Goal: Navigation & Orientation: Find specific page/section

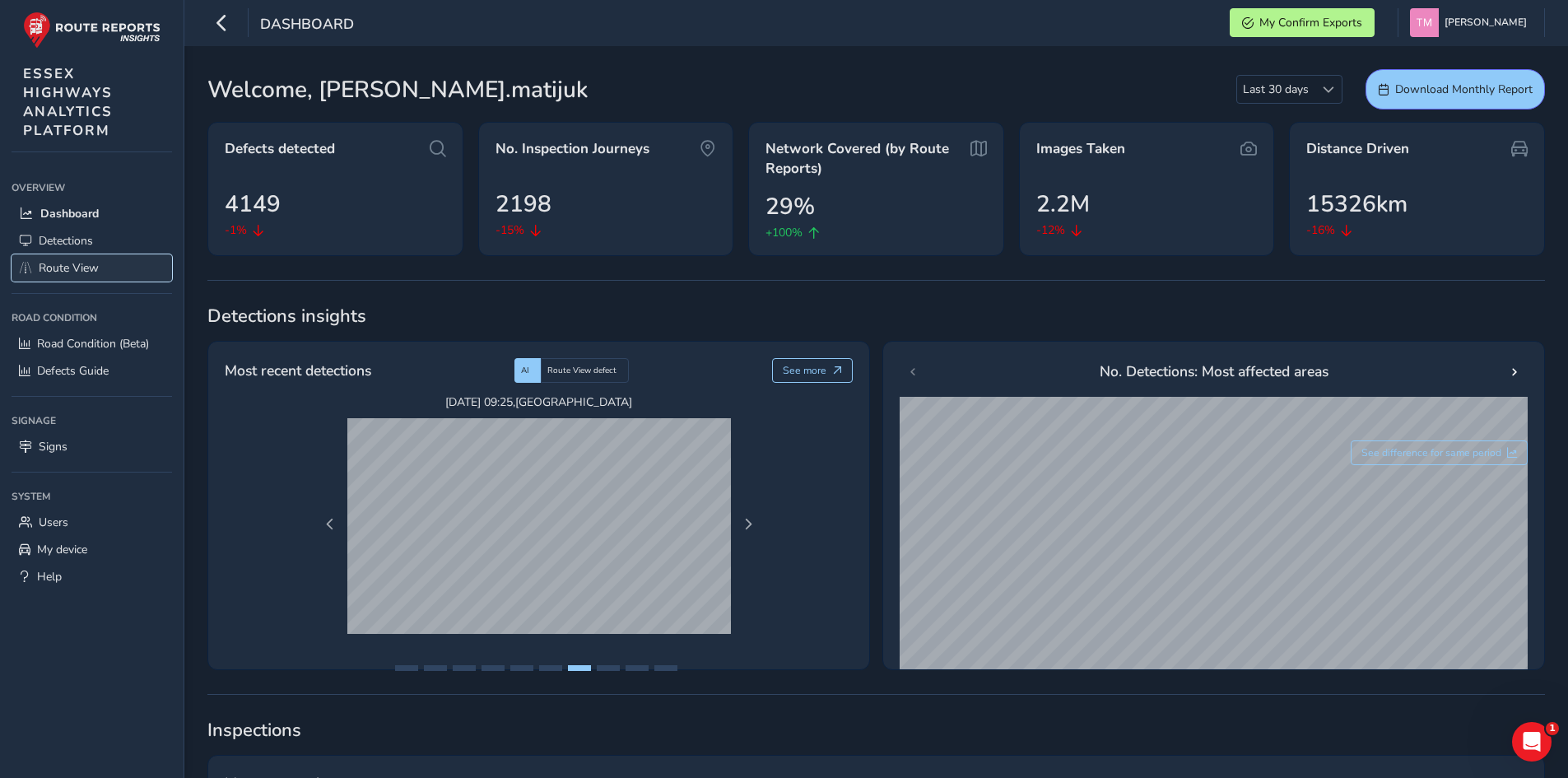
click at [81, 275] on span "Route View" at bounding box center [69, 268] width 60 height 16
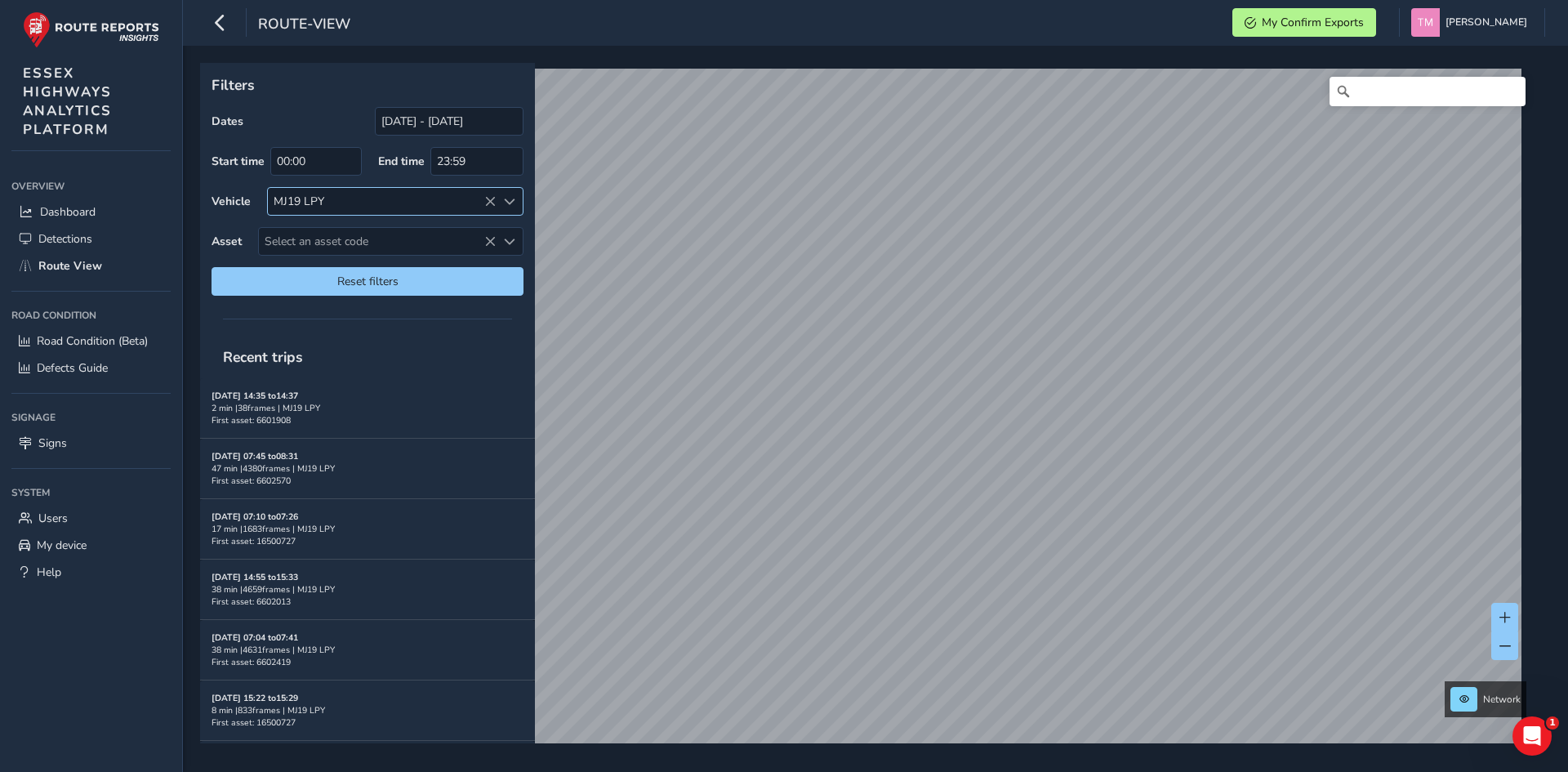
click at [490, 202] on icon at bounding box center [489, 201] width 11 height 11
click at [356, 206] on div "Select vehicle" at bounding box center [382, 201] width 228 height 27
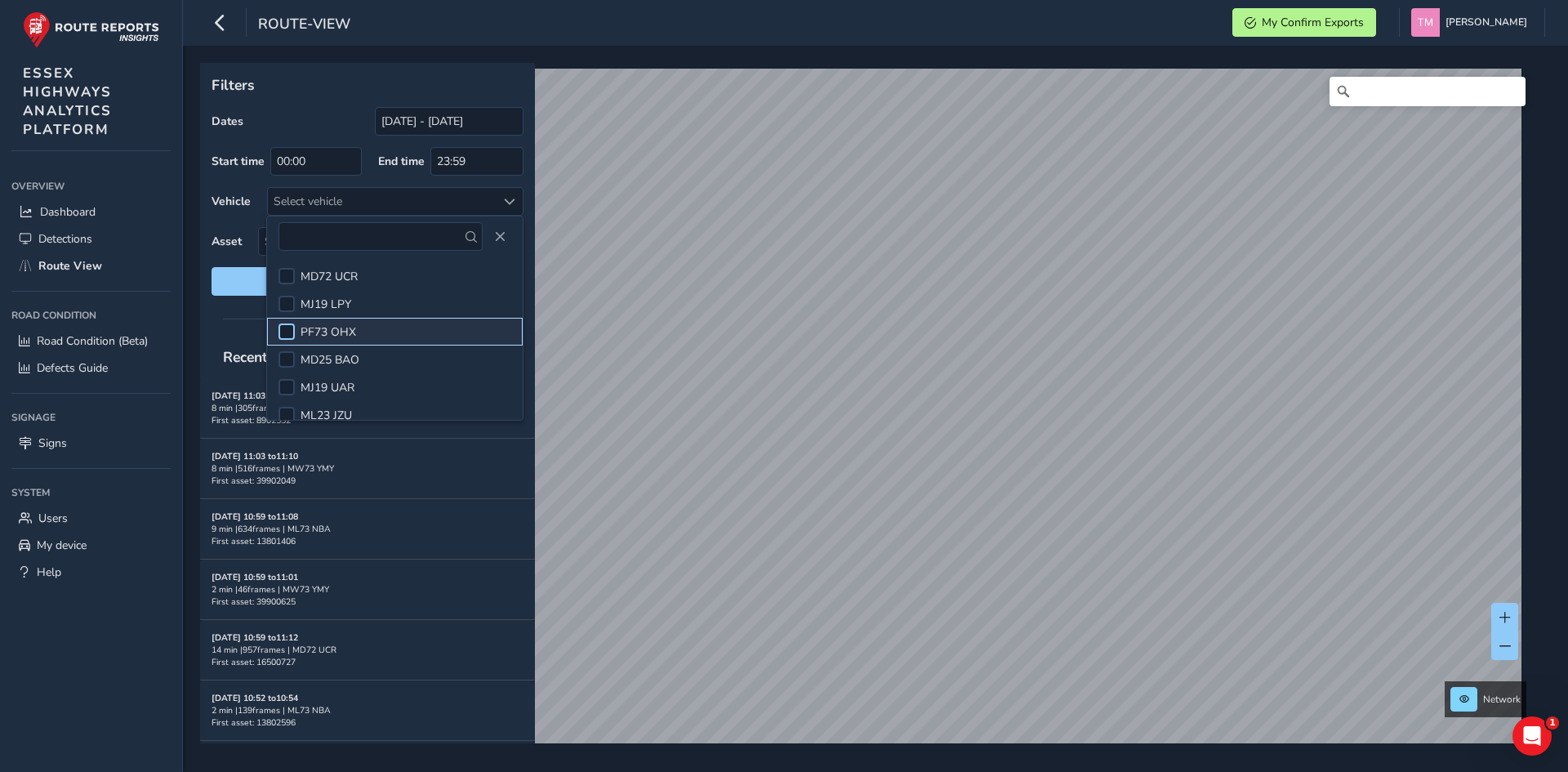
click at [289, 329] on div at bounding box center [286, 332] width 17 height 17
click at [238, 318] on div at bounding box center [368, 319] width 335 height 23
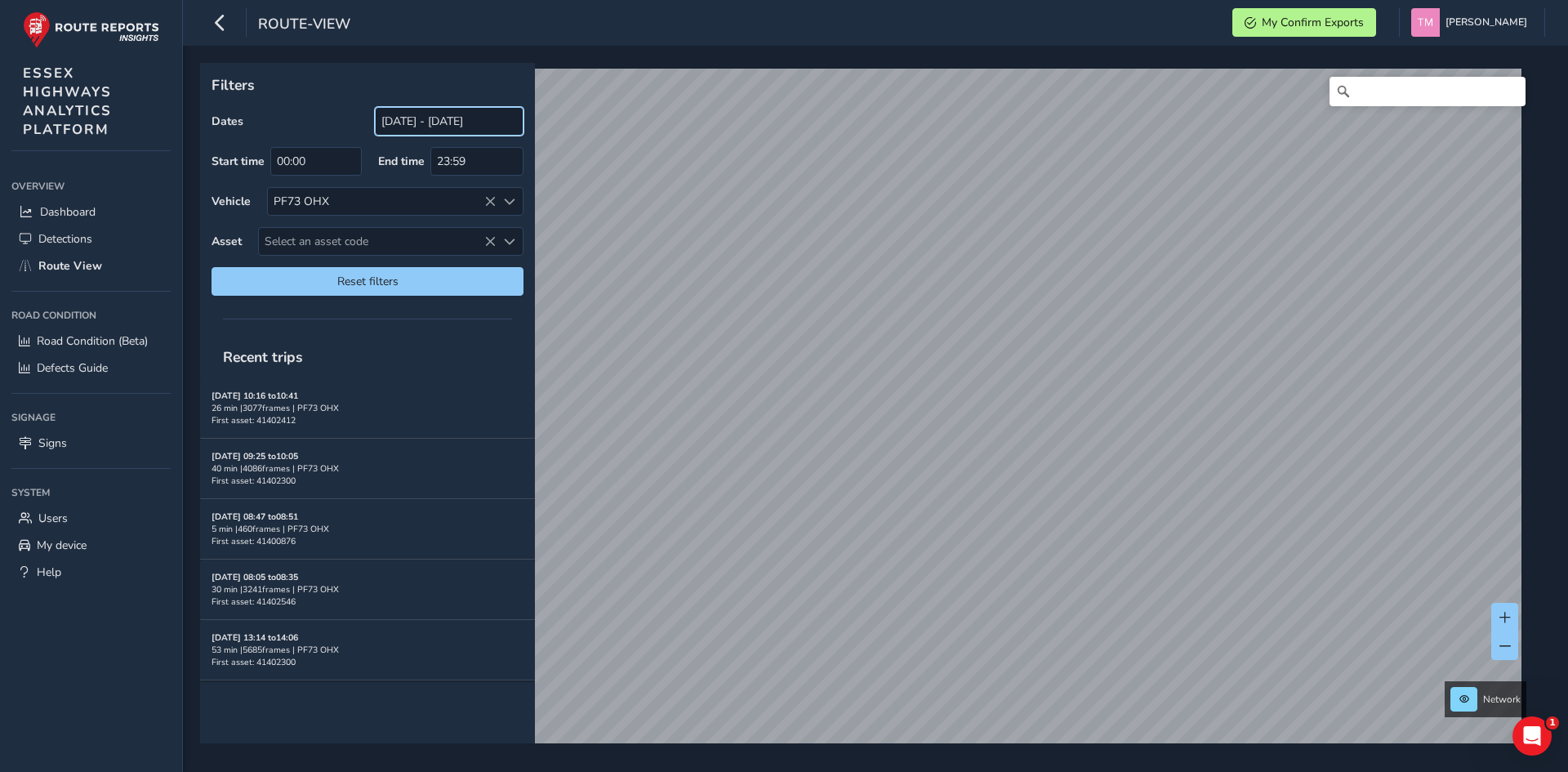
click at [422, 123] on input "[DATE] - [DATE]" at bounding box center [449, 121] width 149 height 29
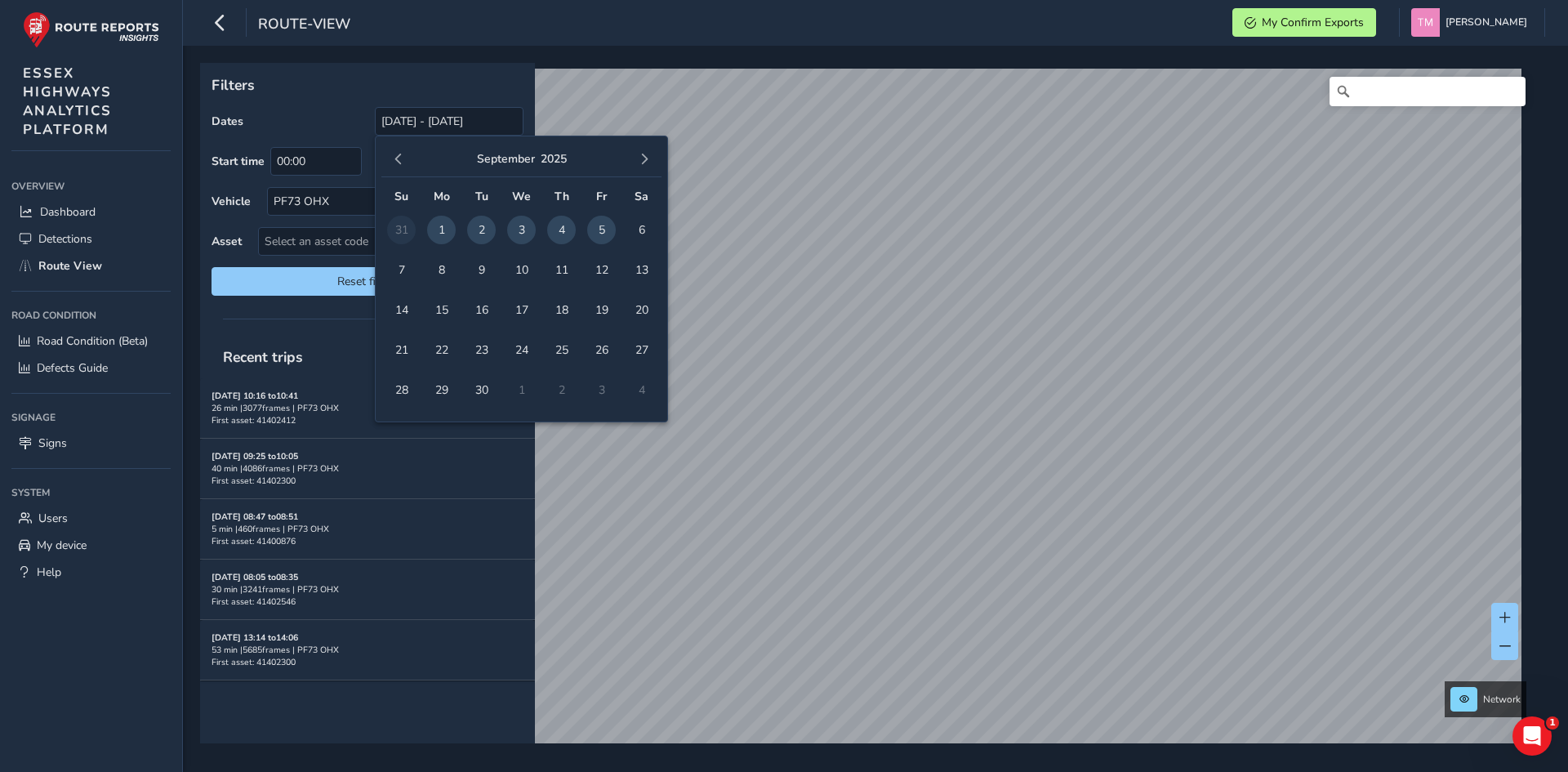
click at [598, 225] on span "5" at bounding box center [601, 229] width 29 height 29
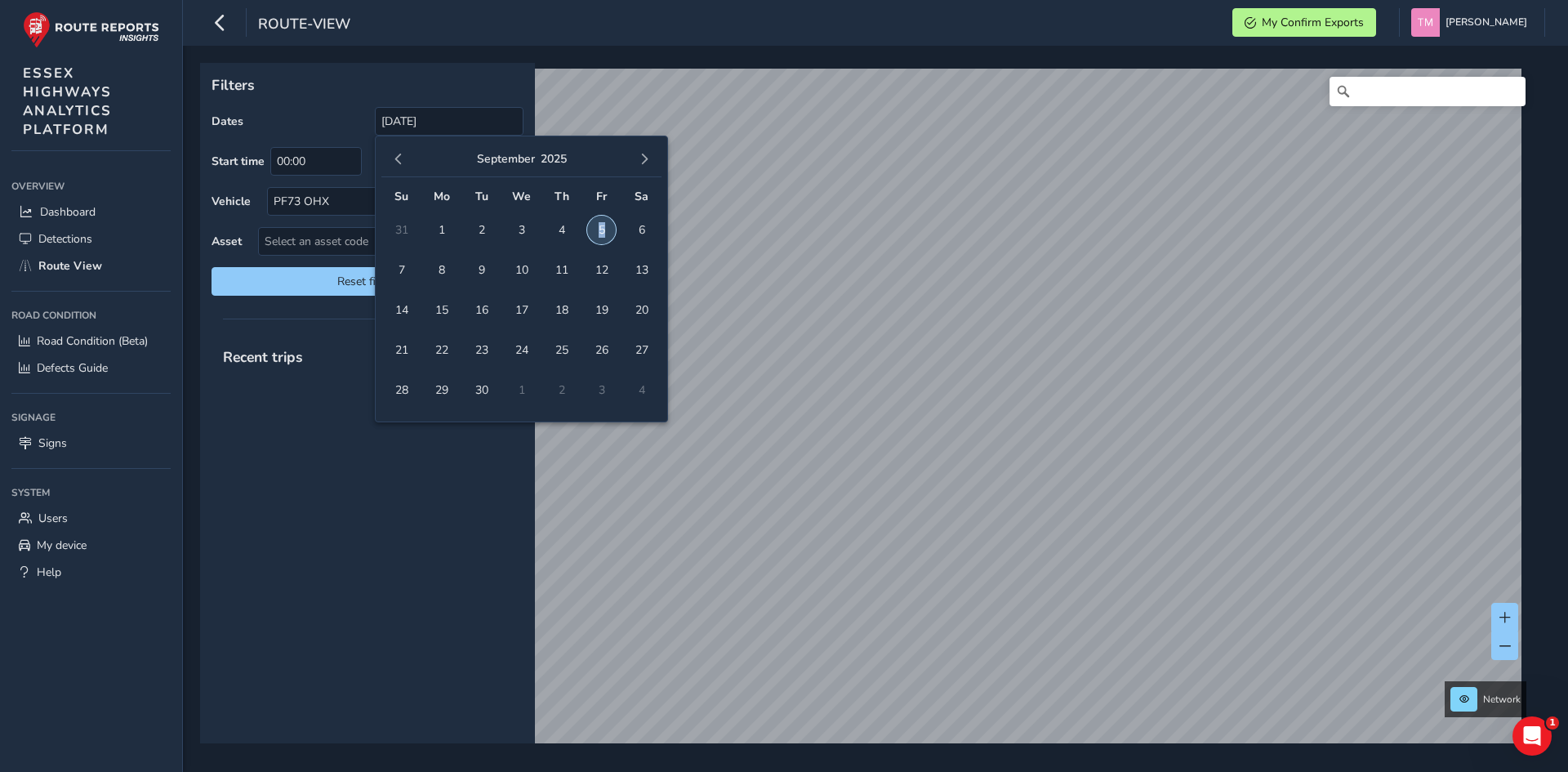
click at [598, 225] on span "5" at bounding box center [601, 229] width 29 height 29
type input "[DATE] - [DATE]"
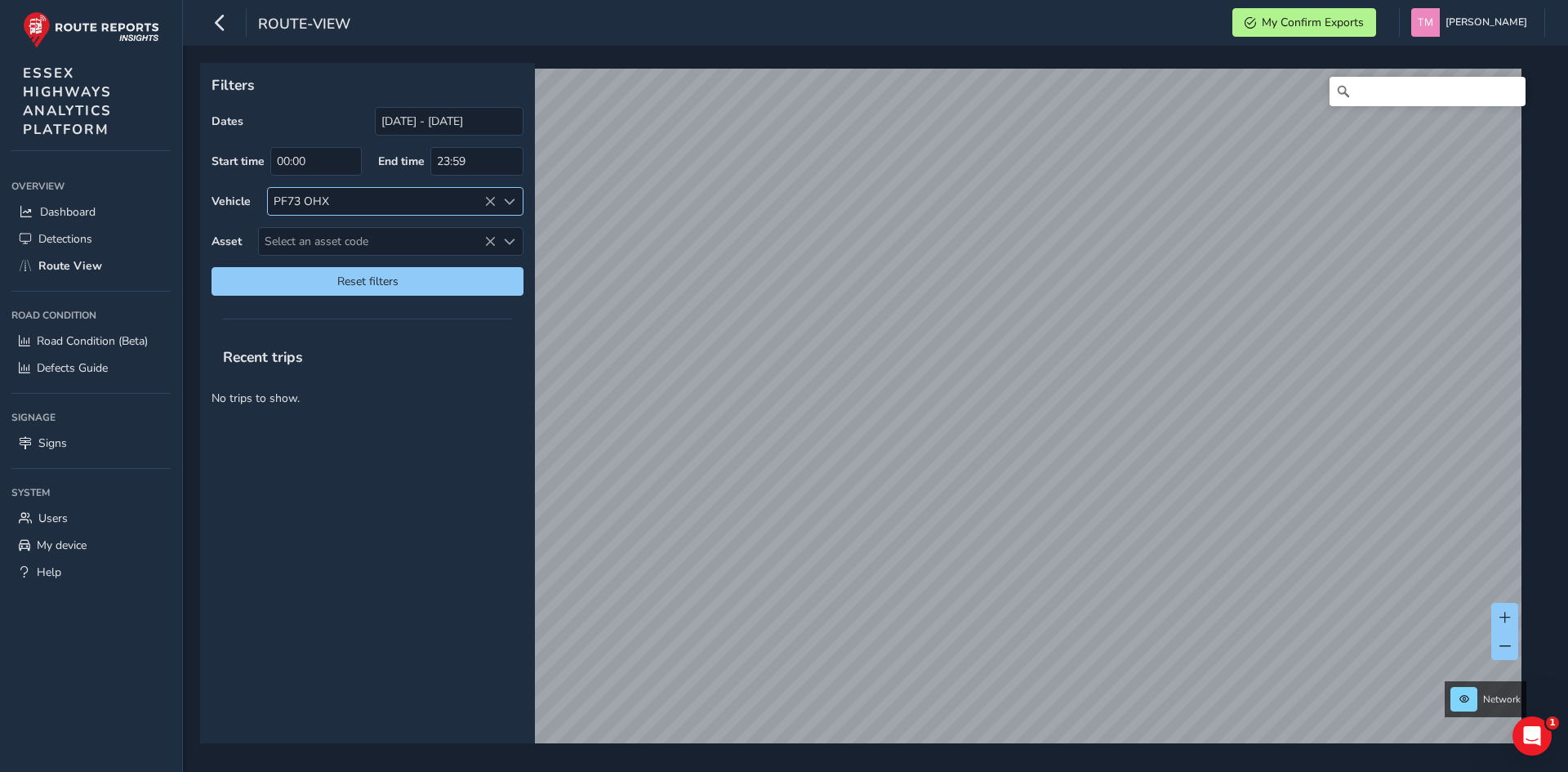
click at [488, 205] on icon at bounding box center [489, 201] width 11 height 11
